Goal: Task Accomplishment & Management: Manage account settings

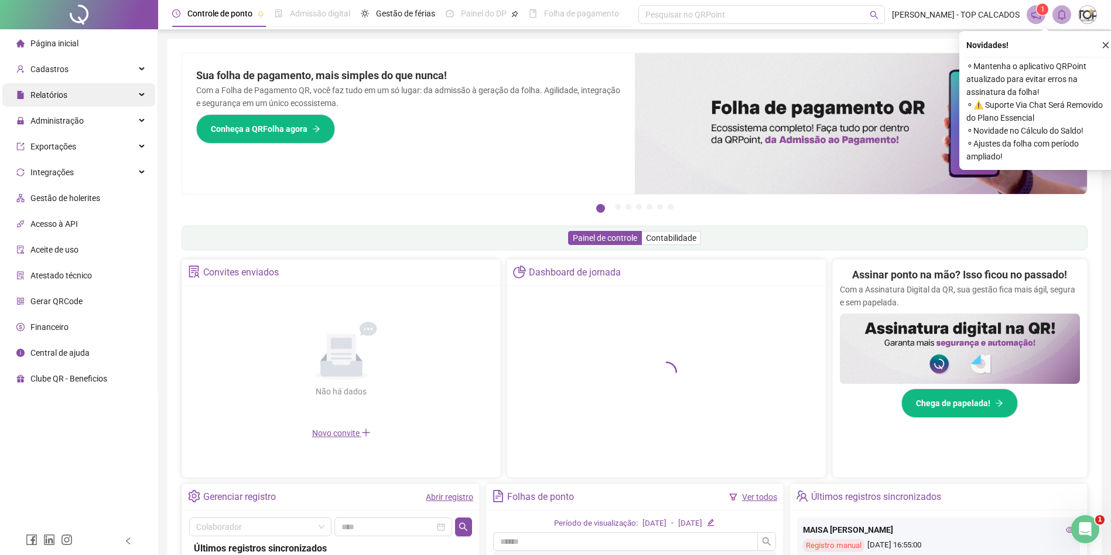
click at [57, 94] on span "Relatórios" at bounding box center [48, 94] width 37 height 9
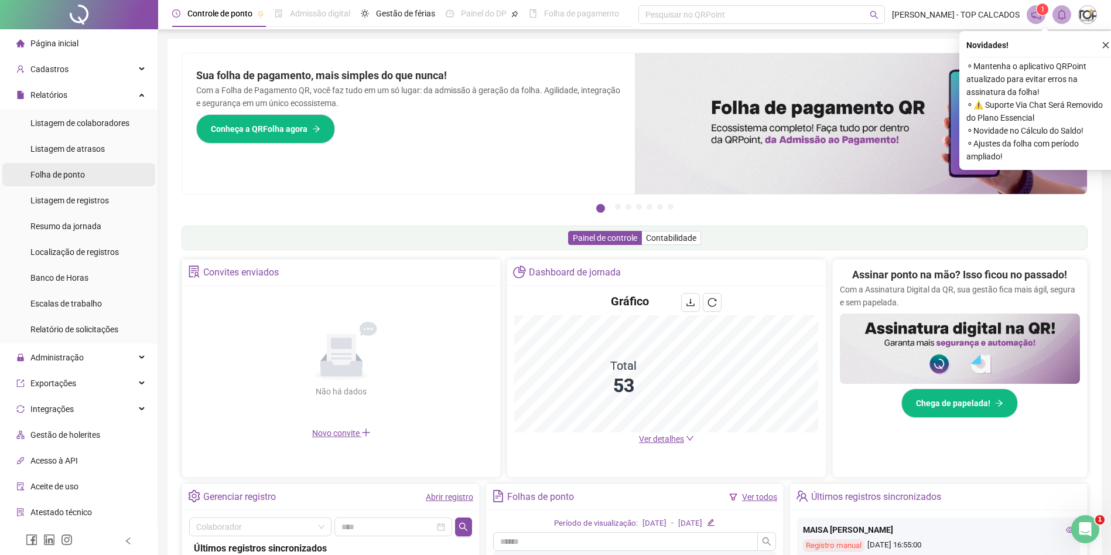
click at [56, 180] on div "Folha de ponto" at bounding box center [57, 174] width 54 height 23
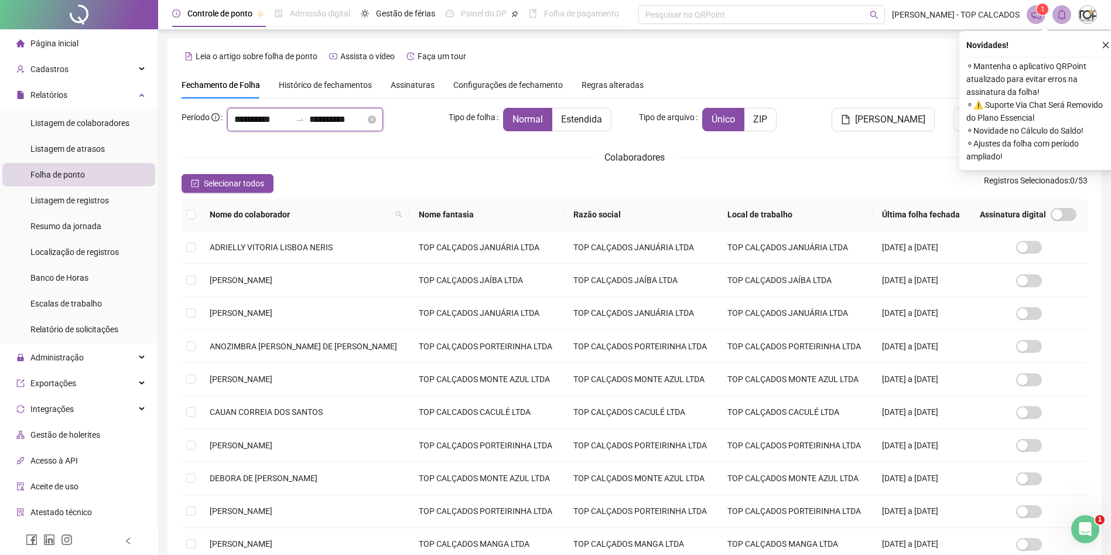
click at [328, 116] on input "**********" at bounding box center [337, 119] width 56 height 14
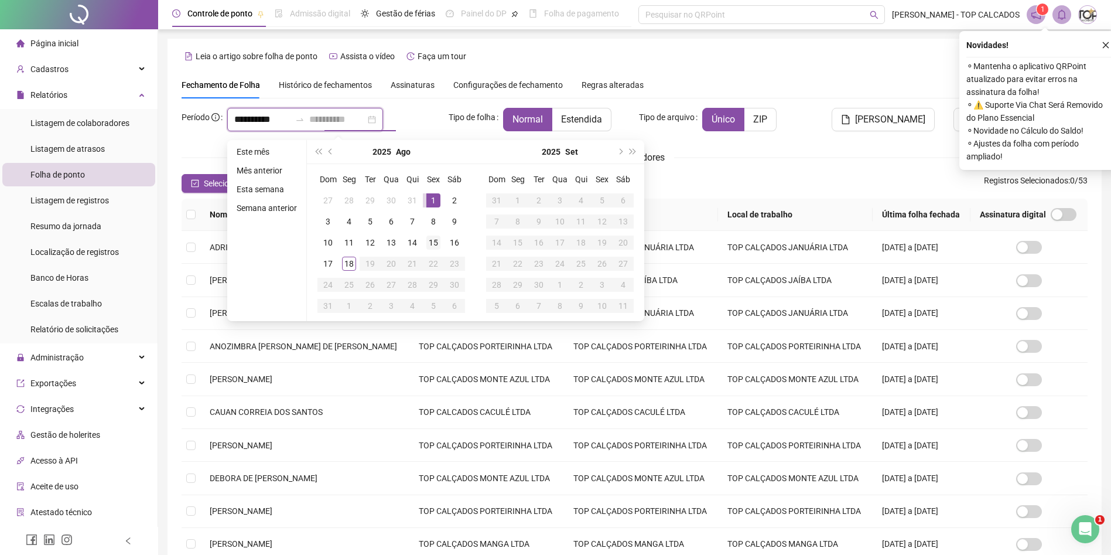
type input "**********"
click at [434, 240] on div "15" at bounding box center [433, 242] width 14 height 14
type input "**********"
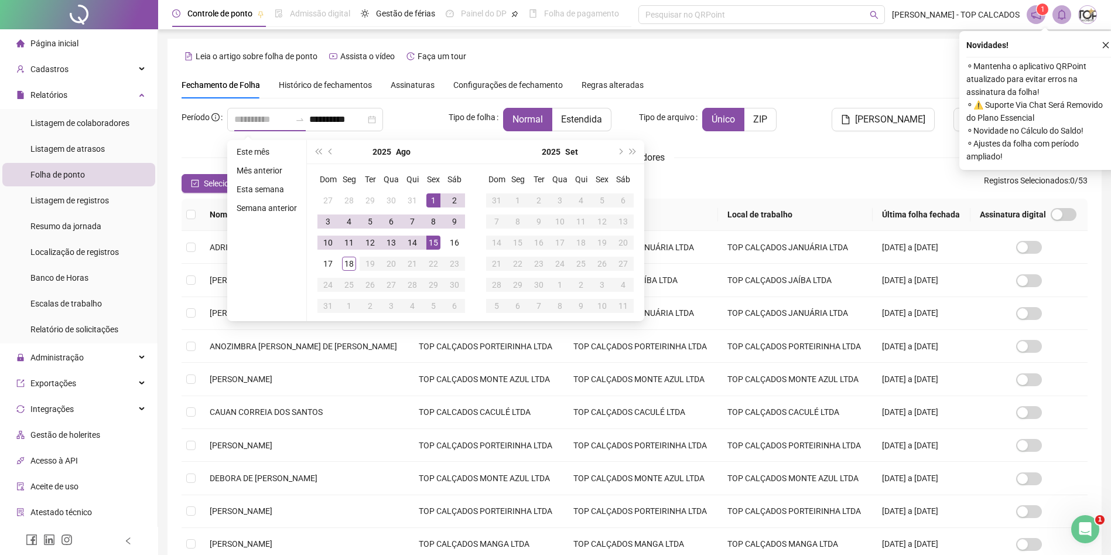
click at [431, 201] on div "1" at bounding box center [433, 200] width 14 height 14
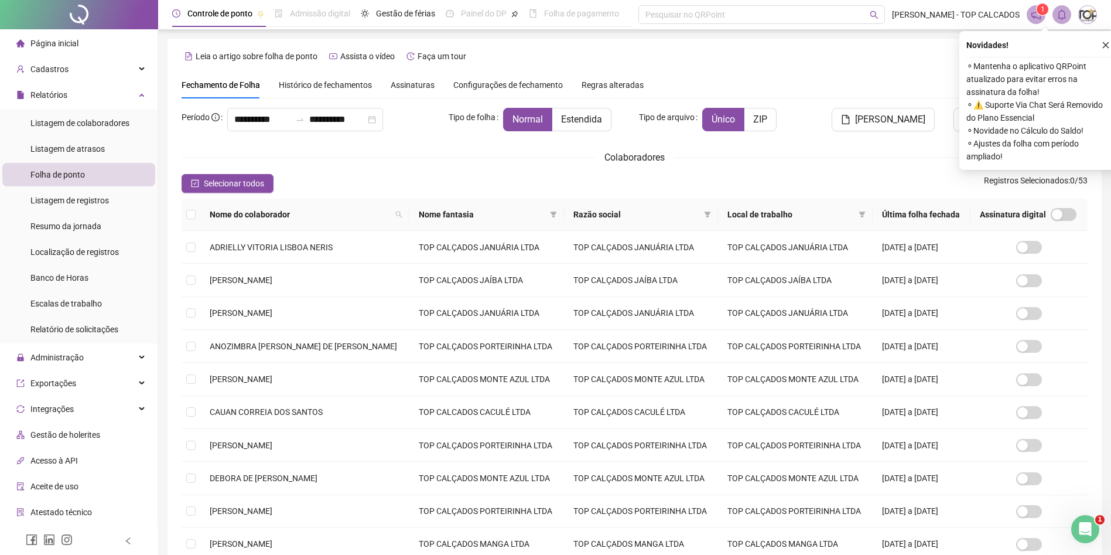
click at [665, 216] on span "Razão social" at bounding box center [636, 214] width 126 height 13
click at [704, 215] on icon "filter" at bounding box center [707, 214] width 7 height 7
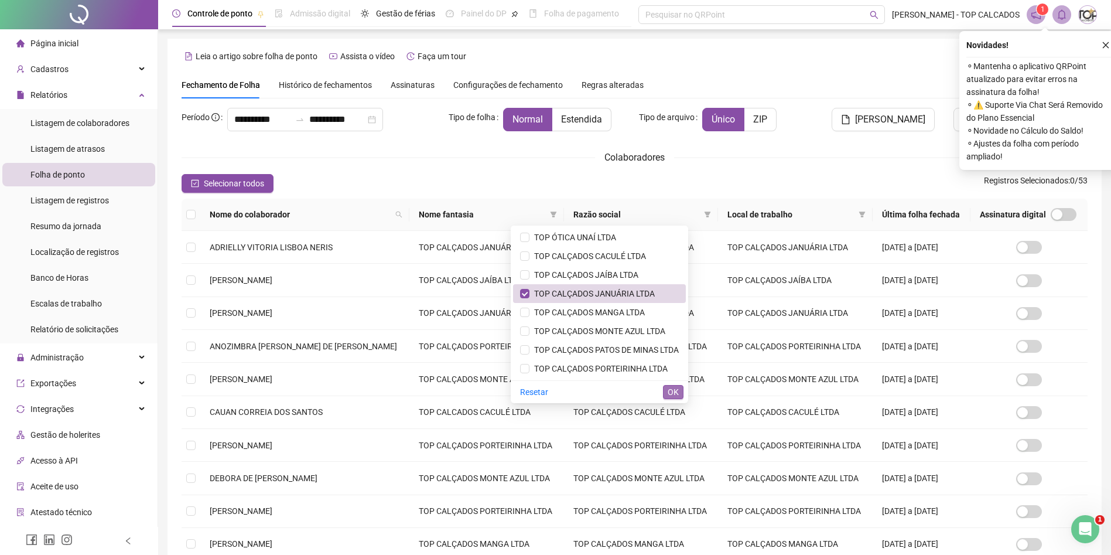
click at [669, 391] on span "OK" at bounding box center [673, 391] width 11 height 13
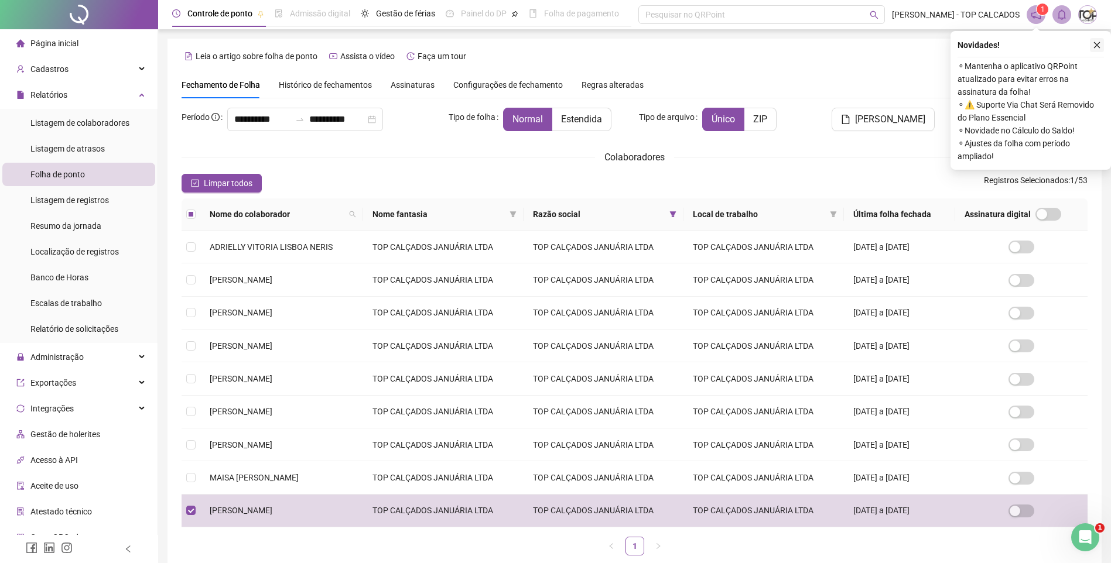
click at [1097, 45] on icon "close" at bounding box center [1097, 45] width 8 height 8
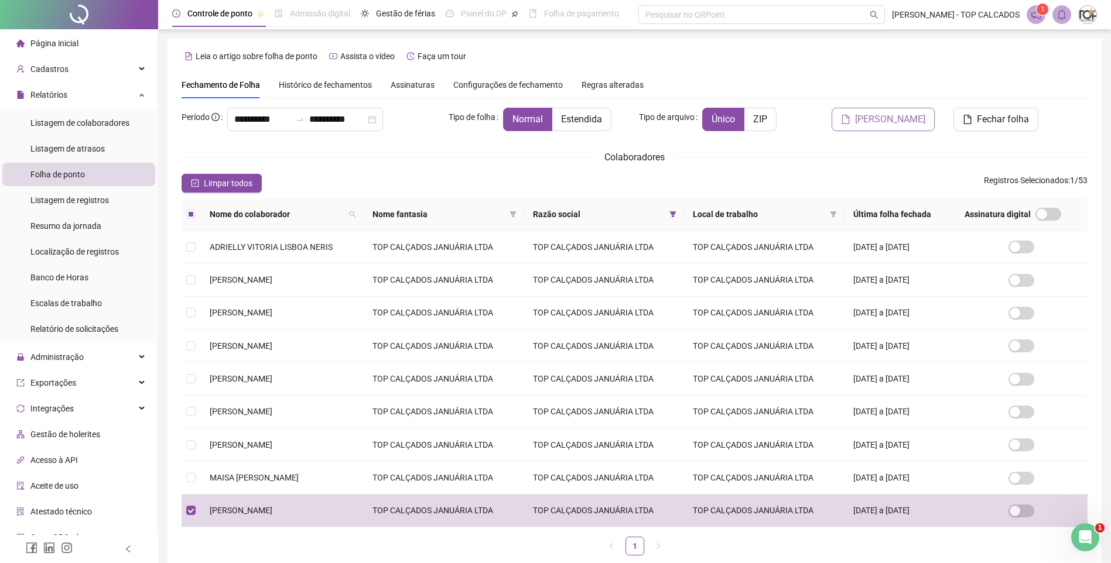
click at [912, 119] on span "Gerar espelho" at bounding box center [890, 119] width 70 height 14
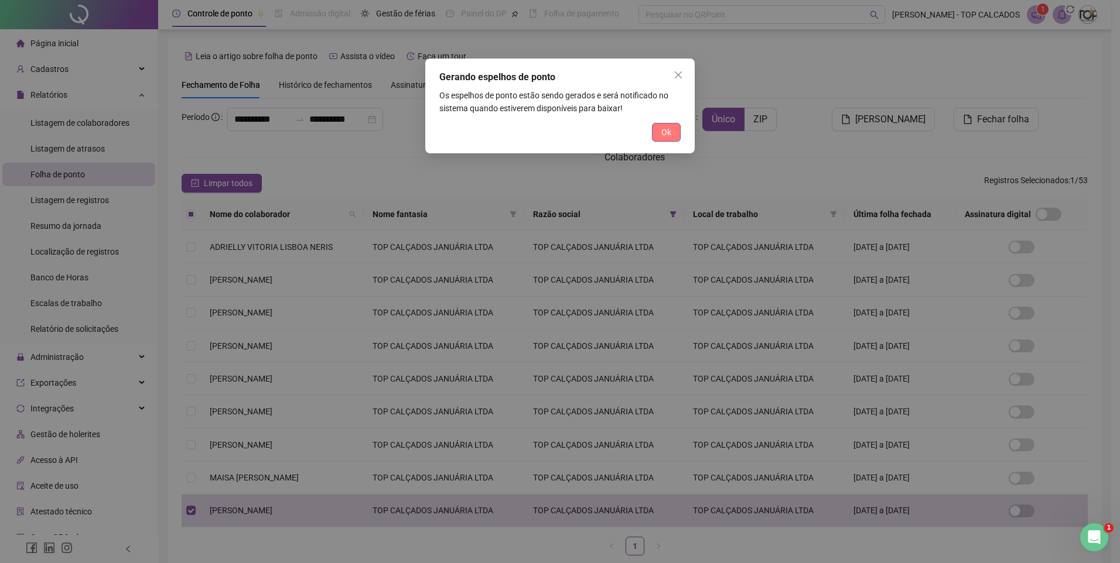
click at [654, 133] on button "Ok" at bounding box center [666, 132] width 29 height 19
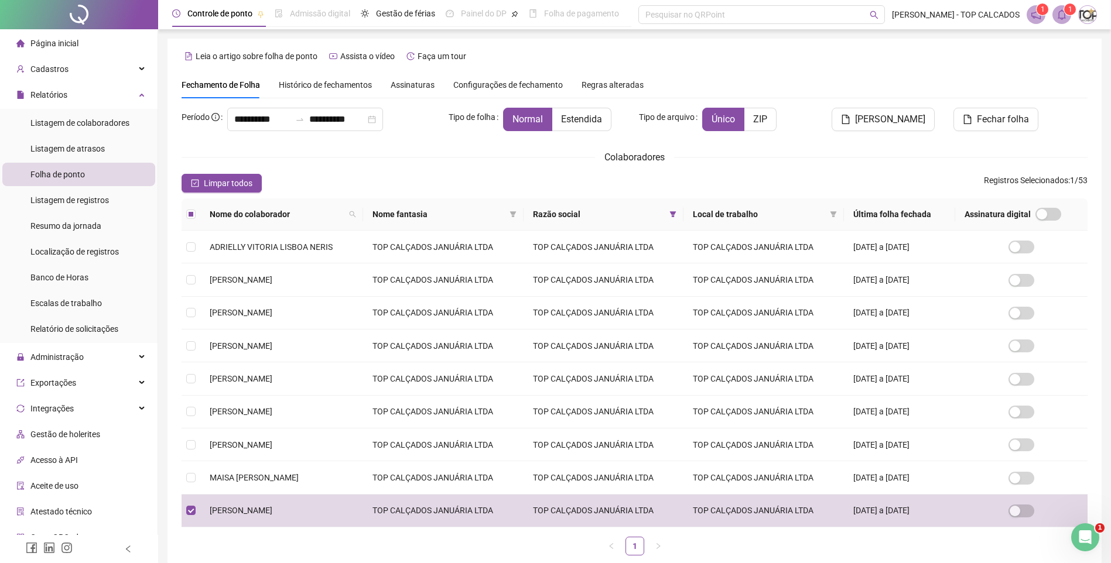
click at [1055, 25] on header "Controle de ponto Admissão digital Gestão de férias Painel do DP Folha de pagam…" at bounding box center [634, 14] width 953 height 29
click at [1064, 5] on header "Controle de ponto Admissão digital Gestão de férias Painel do DP Folha de pagam…" at bounding box center [634, 14] width 953 height 29
click at [1064, 14] on icon "bell" at bounding box center [1061, 14] width 11 height 11
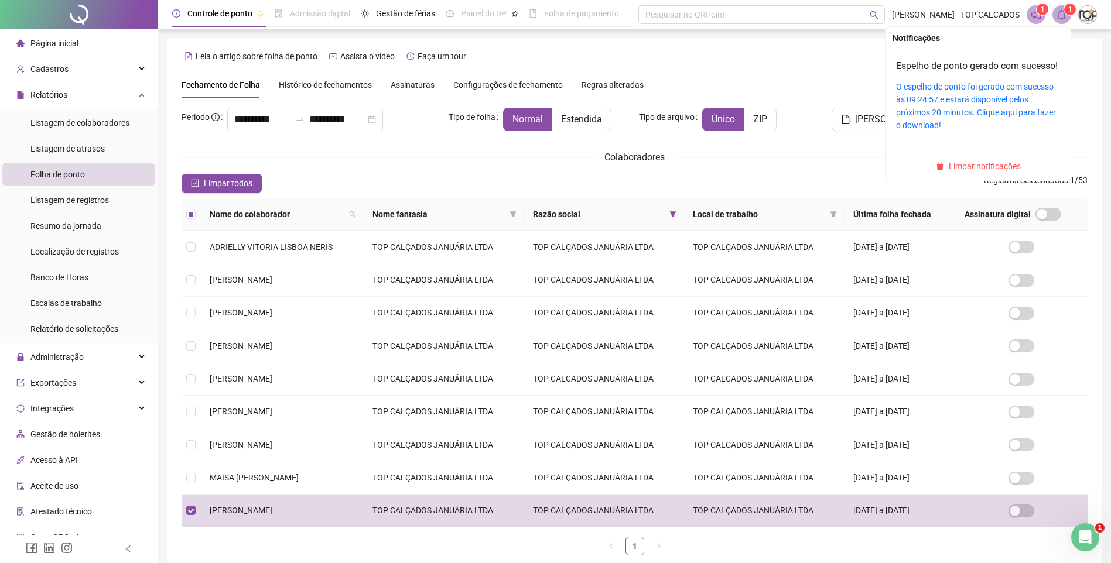
click at [980, 173] on span "Limpar notificações" at bounding box center [985, 166] width 72 height 13
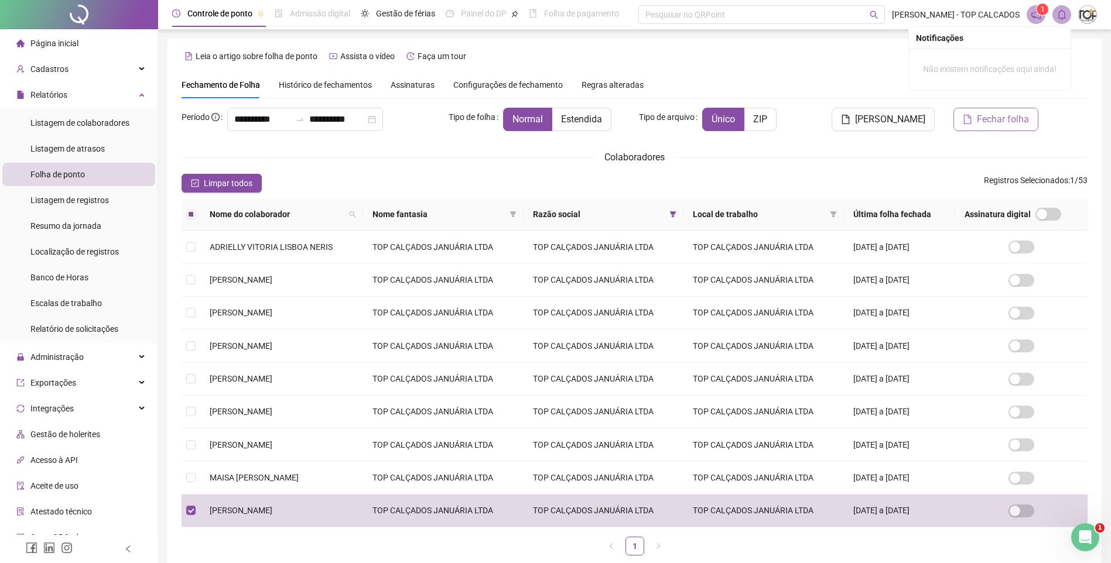
click at [1002, 119] on span "Fechar folha" at bounding box center [1003, 119] width 52 height 14
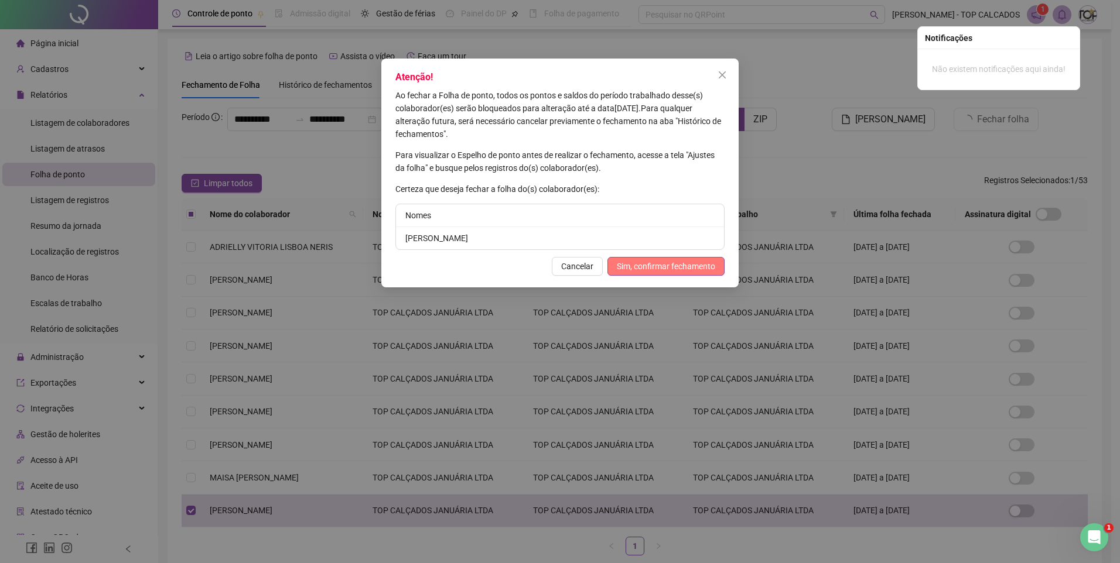
click at [636, 265] on span "Sim, confirmar fechamento" at bounding box center [666, 266] width 98 height 13
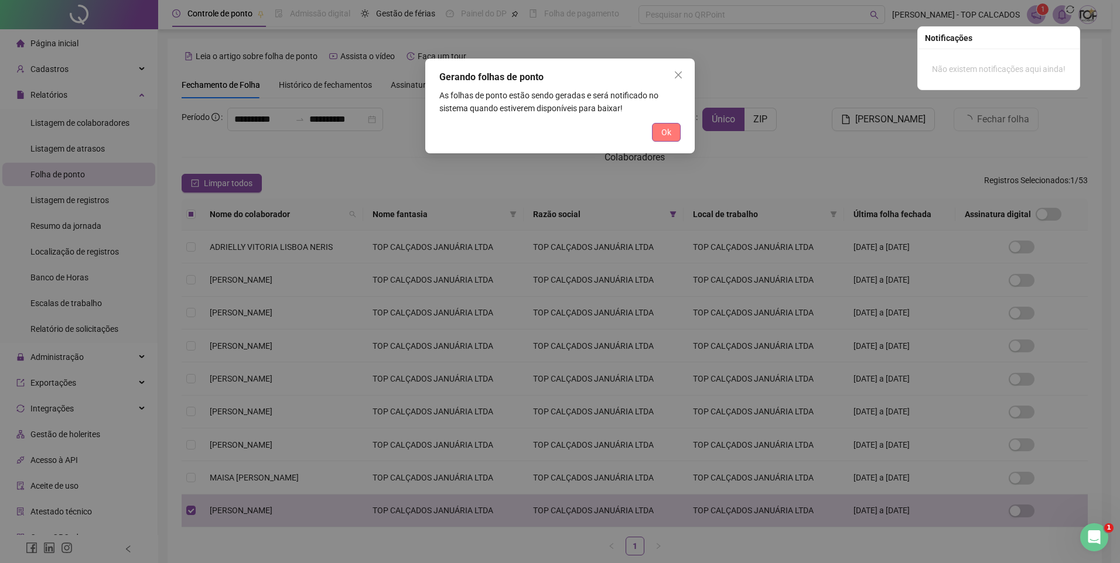
click at [665, 129] on span "Ok" at bounding box center [666, 132] width 10 height 13
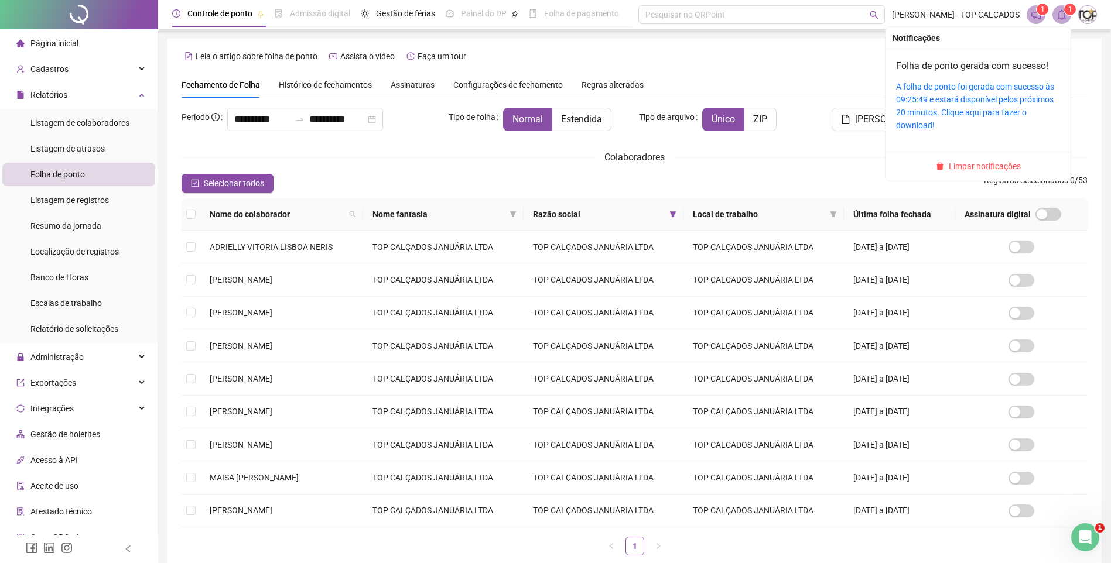
click at [1066, 8] on sup "1" at bounding box center [1070, 10] width 12 height 12
click at [919, 122] on link "A folha de ponto foi gerada com sucesso às 09:25:49 e estará disponível pelos p…" at bounding box center [975, 106] width 158 height 48
